Goal: Task Accomplishment & Management: Complete application form

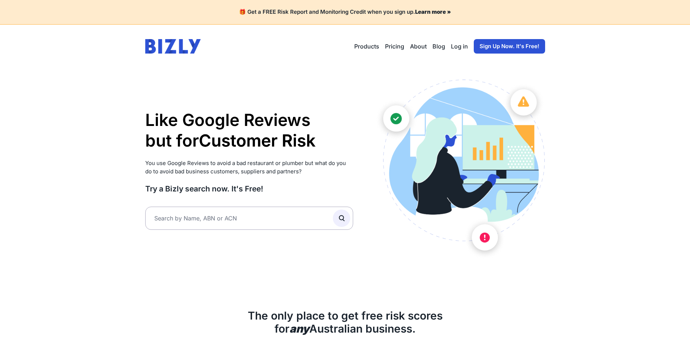
click at [509, 42] on link "Sign Up Now. It's Free!" at bounding box center [509, 46] width 71 height 14
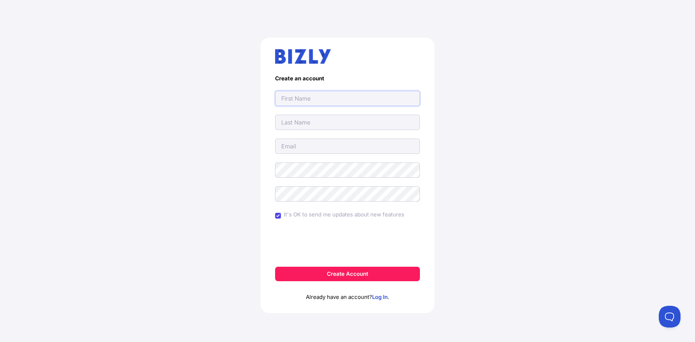
click at [293, 98] on input "text" at bounding box center [347, 98] width 145 height 15
click at [289, 122] on input "text" at bounding box center [347, 122] width 145 height 15
click at [287, 153] on input "email" at bounding box center [347, 146] width 145 height 15
type input "[EMAIL_ADDRESS][DOMAIN_NAME]"
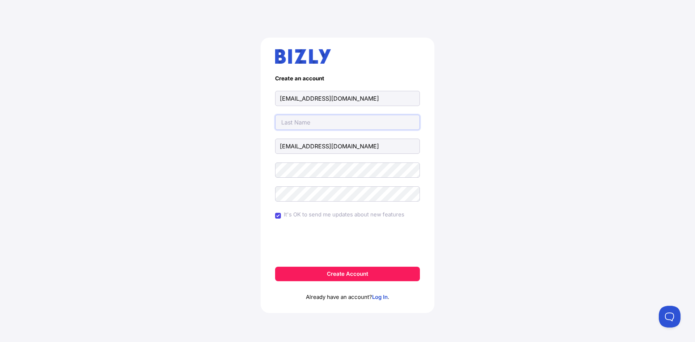
type input "[EMAIL_ADDRESS][DOMAIN_NAME]"
drag, startPoint x: 180, startPoint y: 118, endPoint x: 188, endPoint y: 121, distance: 8.5
click at [184, 120] on div "Create an account ssupercleancarpet@gmail.com ssupercleancarpet@gmail.com ssupe…" at bounding box center [347, 178] width 666 height 316
click at [336, 93] on input "ssupercleancarpet@gmail.com" at bounding box center [347, 98] width 145 height 15
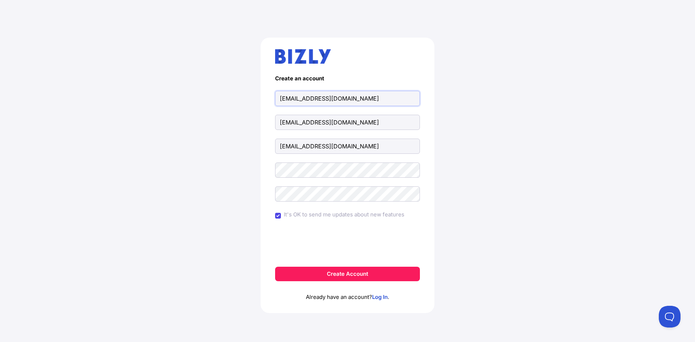
click at [336, 93] on input "ssupercleancarpet@gmail.com" at bounding box center [347, 98] width 145 height 15
paste input "Super Clean Carpet Services"
click at [340, 96] on input "Super Clean Carpet Services" at bounding box center [347, 98] width 145 height 15
click at [340, 97] on input "Super Clean Carpet Services" at bounding box center [347, 98] width 145 height 15
type input "Super Clean Carpet"
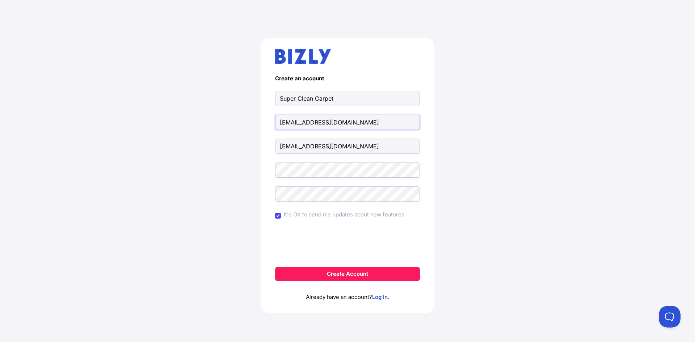
click at [305, 117] on input "ssupercleancarpet@gmail.com" at bounding box center [347, 122] width 145 height 15
paste input "Services"
type input "Services"
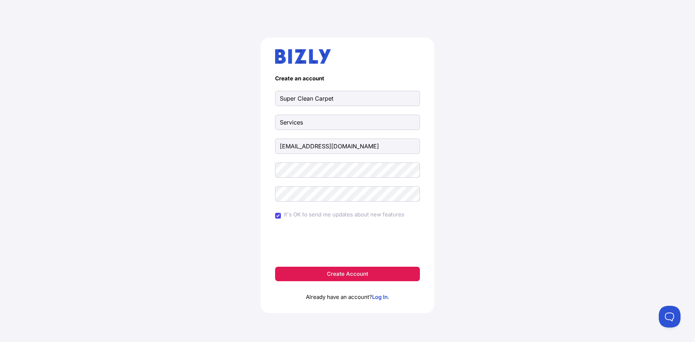
click at [351, 277] on button "Create Account" at bounding box center [347, 274] width 145 height 14
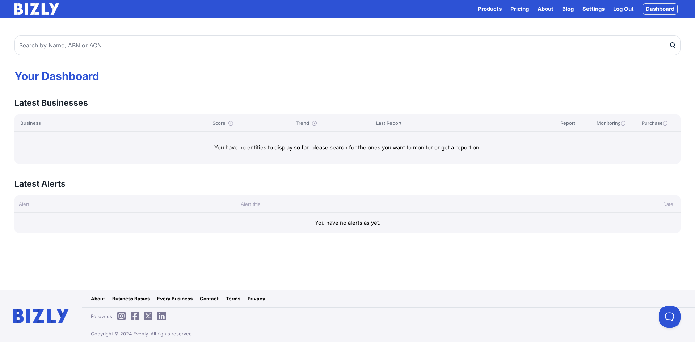
click at [566, 8] on link "Blog" at bounding box center [568, 9] width 12 height 9
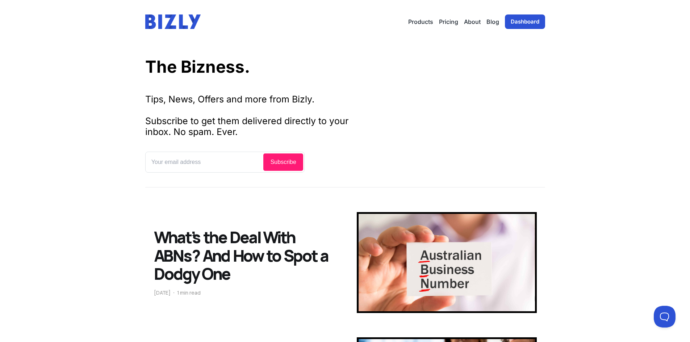
click at [494, 20] on link "Blog" at bounding box center [492, 21] width 13 height 9
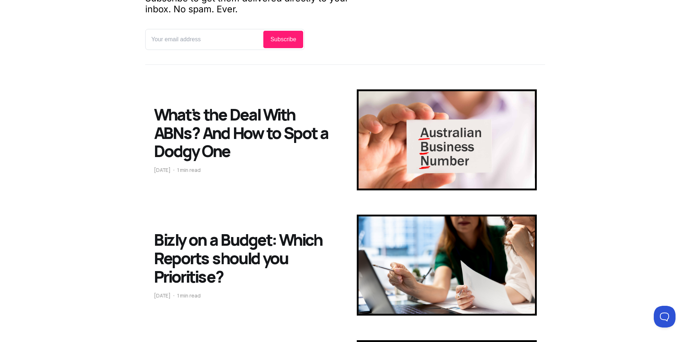
scroll to position [181, 0]
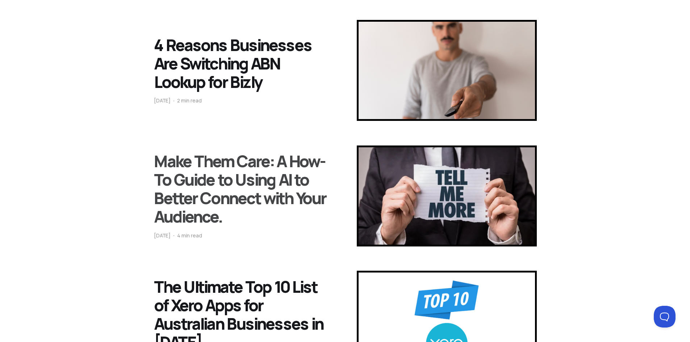
scroll to position [663, 0]
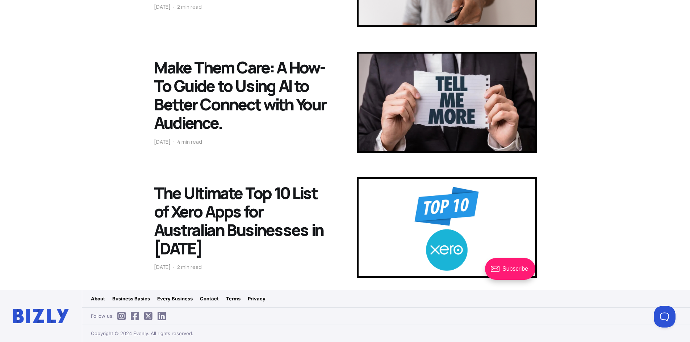
click at [136, 298] on link "Business Basics" at bounding box center [131, 298] width 38 height 7
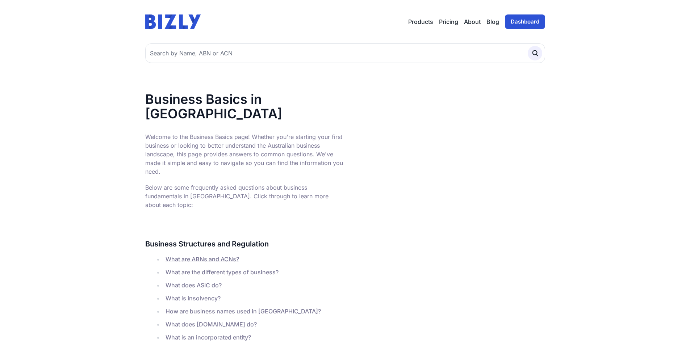
click at [524, 25] on link "Dashboard" at bounding box center [525, 21] width 40 height 14
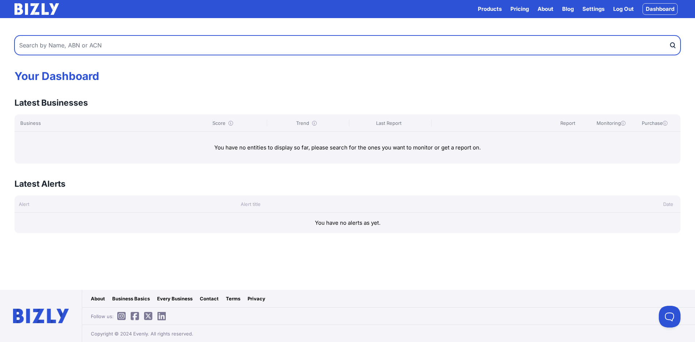
click at [89, 47] on input "text" at bounding box center [347, 45] width 666 height 20
paste input "50 600 808 580"
type input "50 600 808 580"
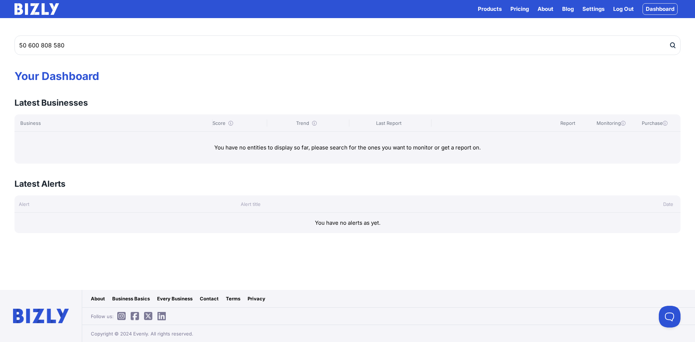
click at [675, 46] on icon "submit" at bounding box center [672, 46] width 7 height 8
